Goal: Information Seeking & Learning: Learn about a topic

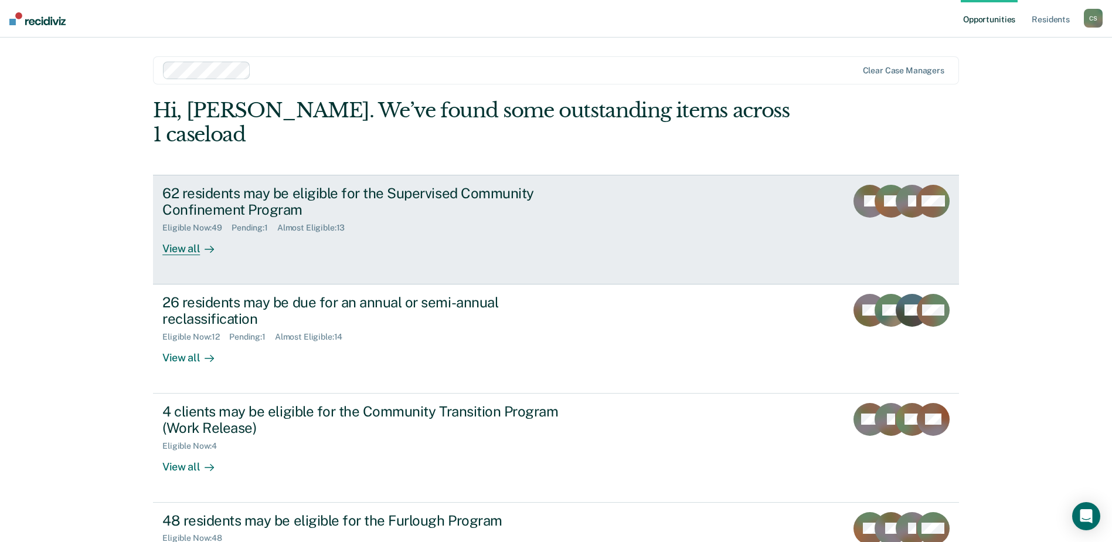
click at [186, 233] on div "View all" at bounding box center [195, 244] width 66 height 23
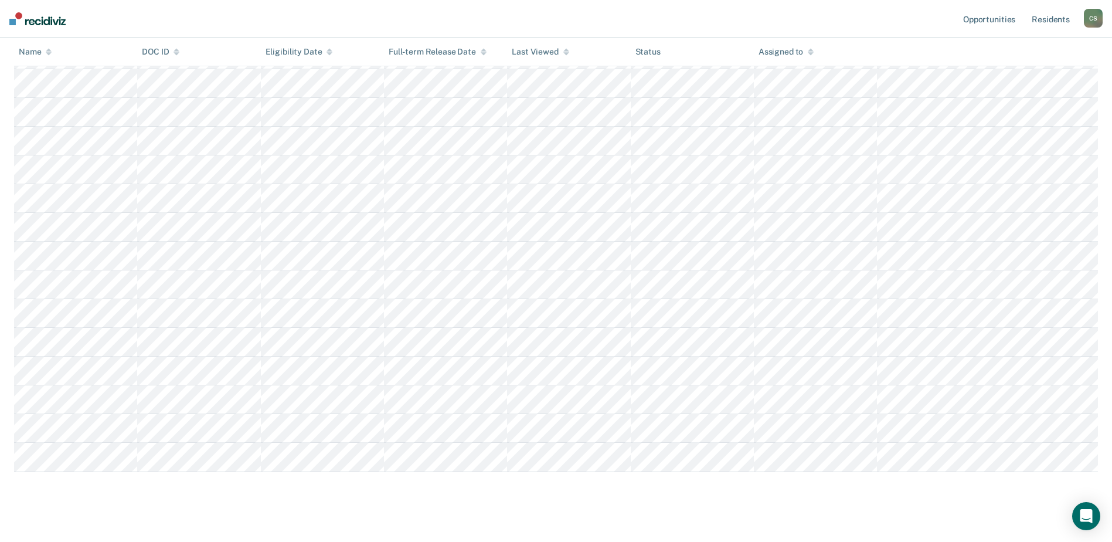
scroll to position [1216, 0]
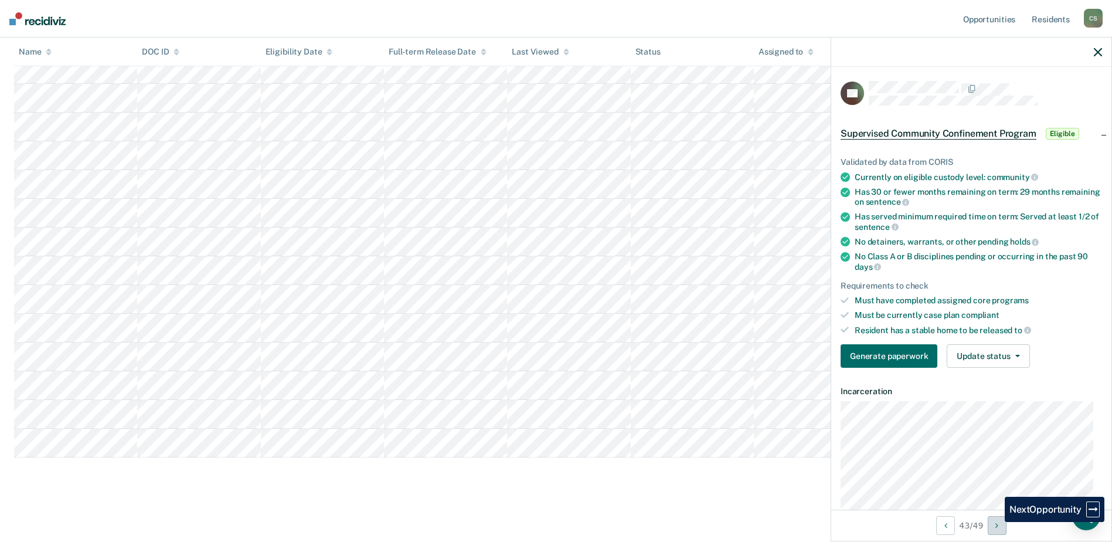
click at [996, 522] on button "Next Opportunity" at bounding box center [997, 525] width 19 height 19
click at [998, 522] on icon "Next Opportunity" at bounding box center [996, 525] width 3 height 8
click at [1095, 50] on icon "button" at bounding box center [1098, 52] width 8 height 8
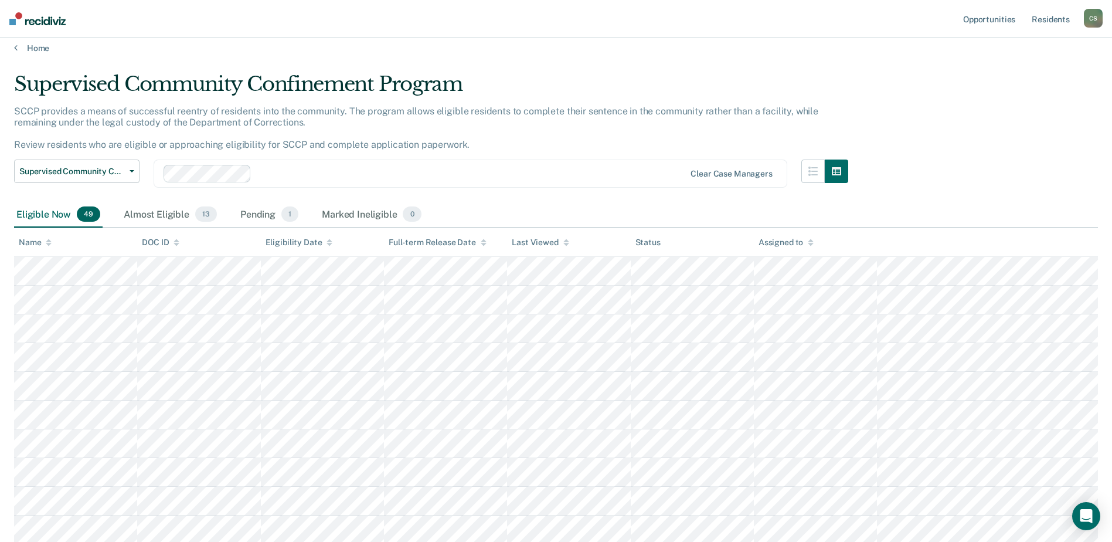
scroll to position [0, 0]
